Goal: Navigation & Orientation: Find specific page/section

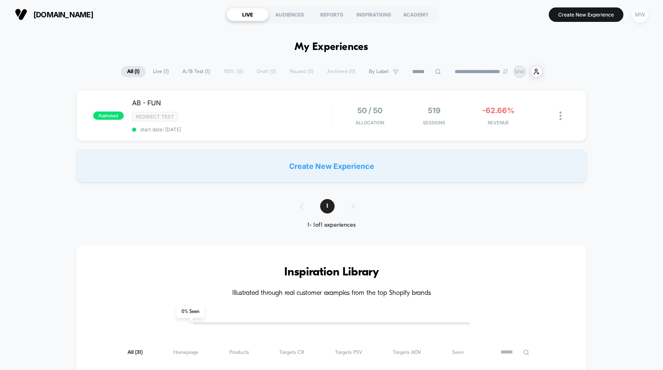
click at [645, 9] on div "MW" at bounding box center [640, 15] width 16 height 16
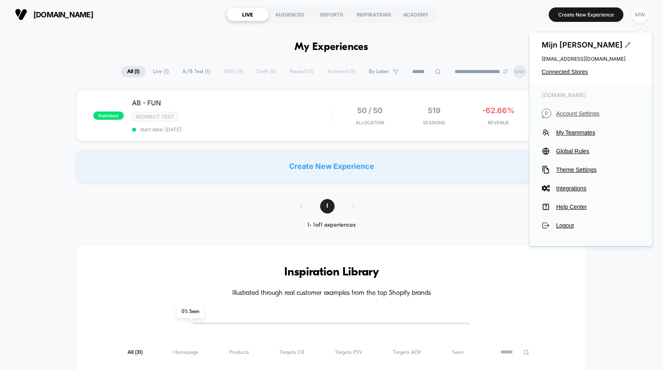
click at [565, 115] on span "Account Settings" at bounding box center [598, 113] width 84 height 7
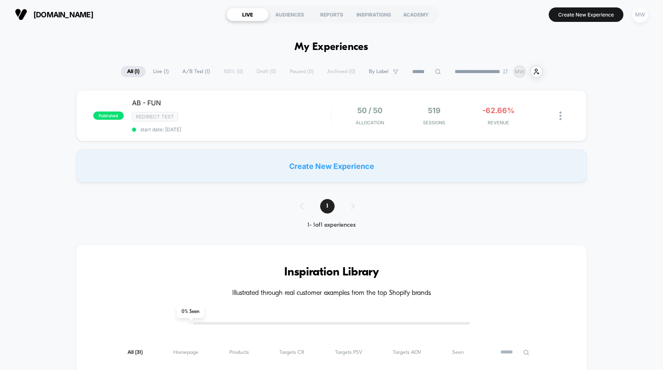
click at [644, 10] on div "MW" at bounding box center [640, 15] width 16 height 16
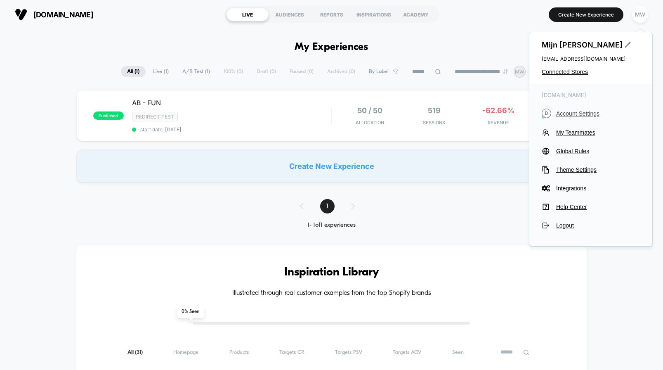
click at [581, 112] on span "Account Settings" at bounding box center [598, 113] width 84 height 7
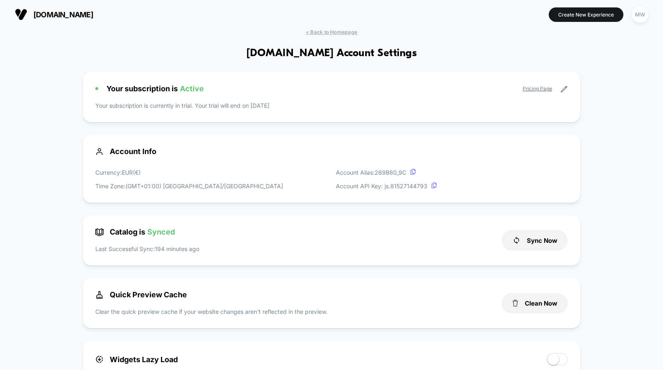
scroll to position [111, 0]
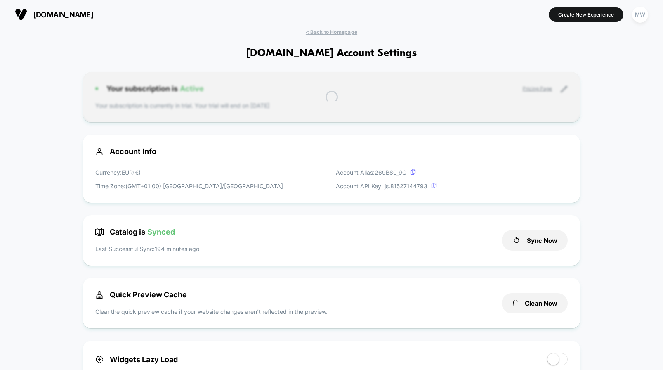
click at [540, 90] on link "Pricing Page" at bounding box center [537, 88] width 29 height 6
